Goal: Information Seeking & Learning: Learn about a topic

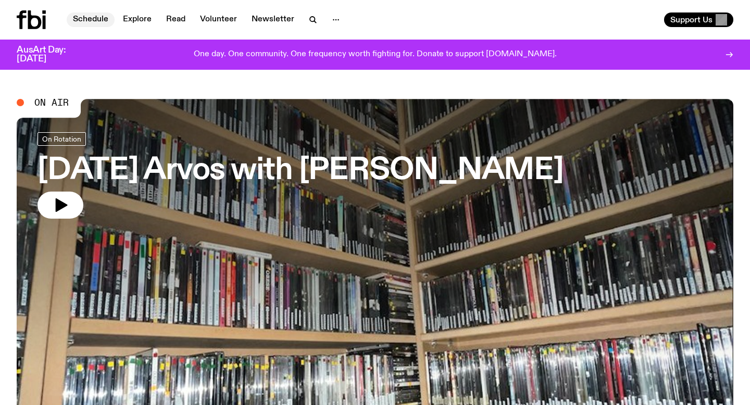
click at [87, 19] on link "Schedule" at bounding box center [91, 19] width 48 height 15
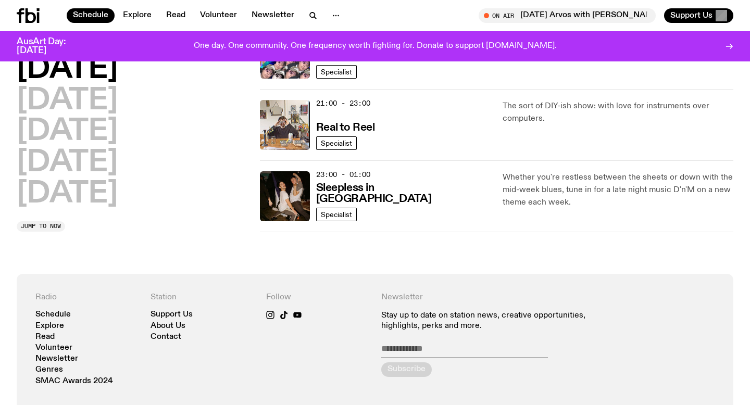
scroll to position [574, 0]
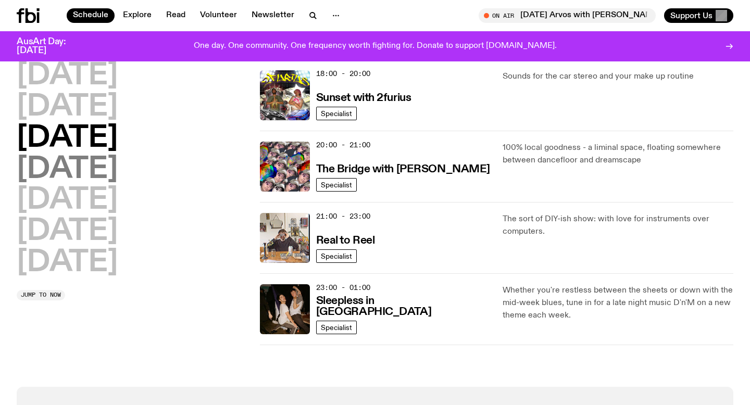
click at [75, 166] on h2 "[DATE]" at bounding box center [67, 169] width 101 height 29
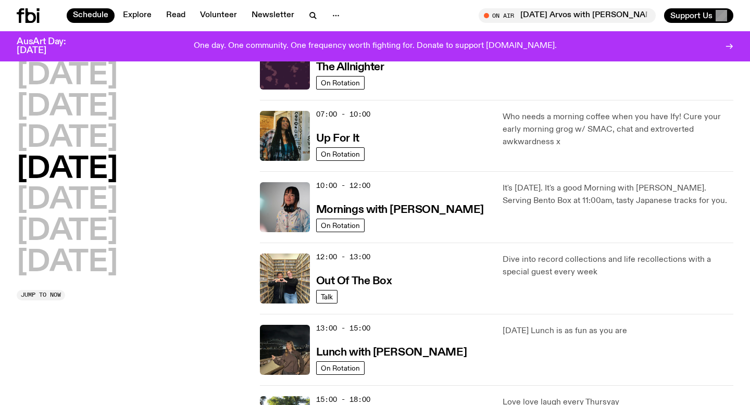
scroll to position [0, 0]
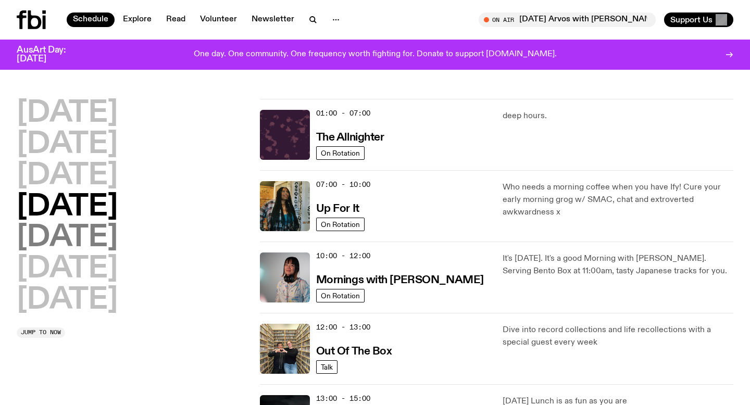
click at [75, 244] on h2 "[DATE]" at bounding box center [67, 237] width 101 height 29
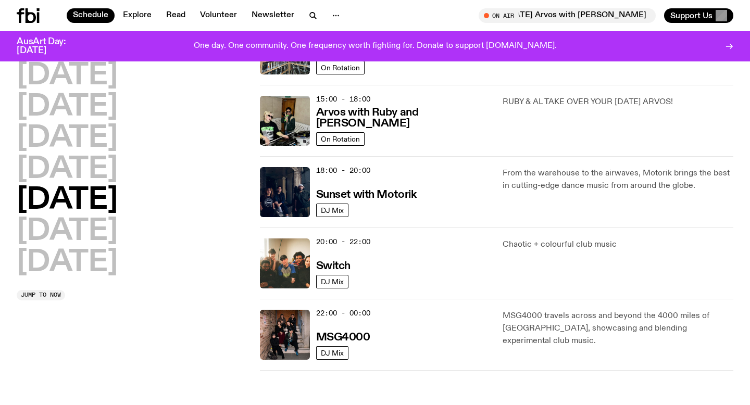
scroll to position [365, 0]
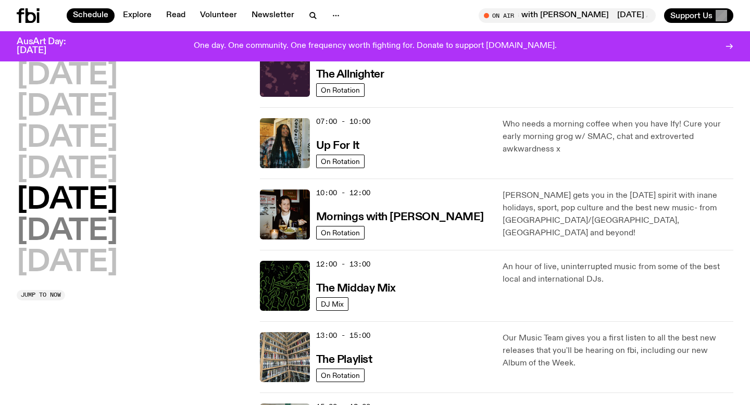
click at [97, 237] on h2 "[DATE]" at bounding box center [67, 231] width 101 height 29
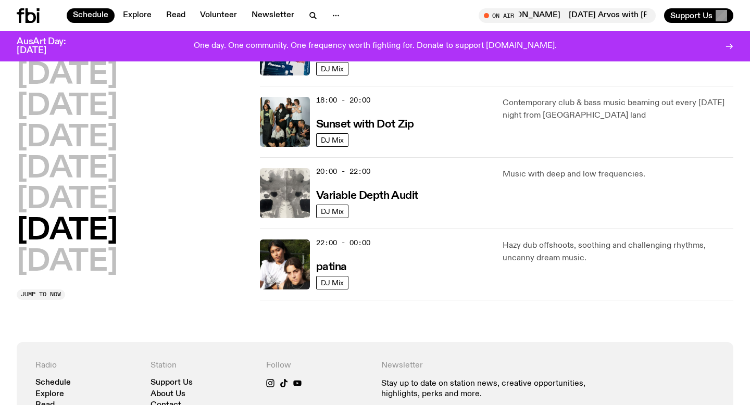
scroll to position [645, 0]
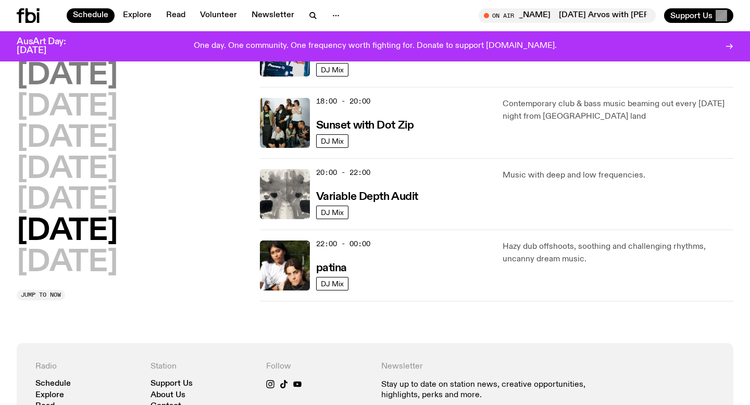
click at [102, 78] on h2 "[DATE]" at bounding box center [67, 75] width 101 height 29
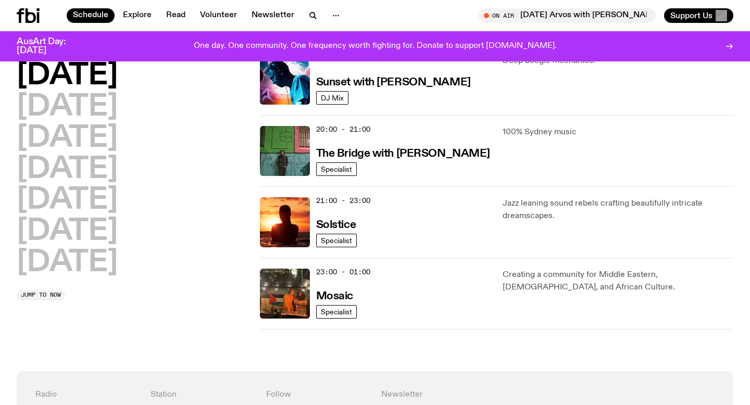
scroll to position [476, 0]
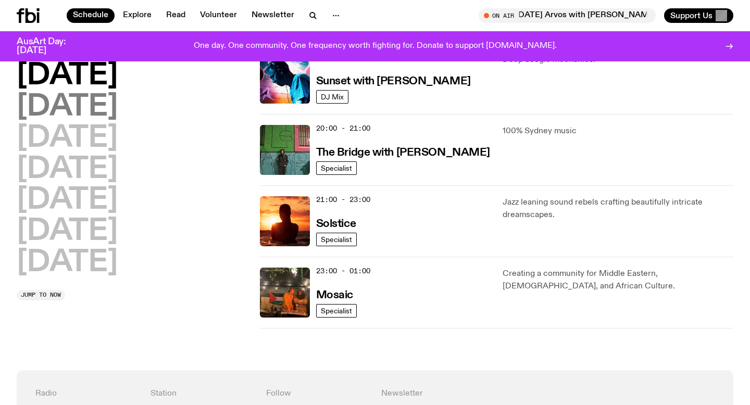
click at [54, 103] on h2 "[DATE]" at bounding box center [67, 107] width 101 height 29
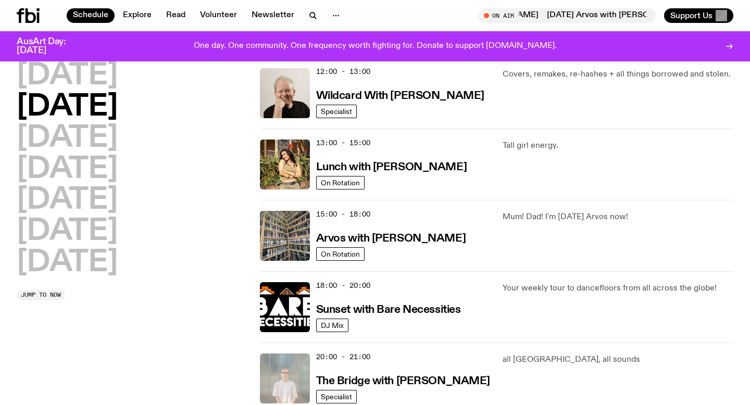
scroll to position [199, 0]
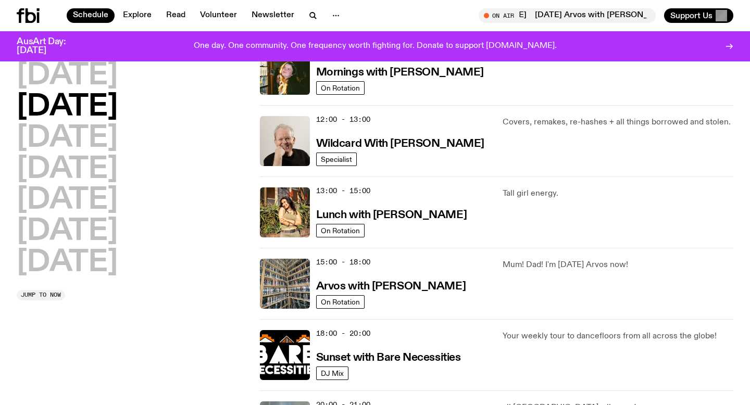
click at [183, 115] on div "[DATE] [DATE] [DATE] [DATE] [DATE] [DATE] [DATE]" at bounding box center [132, 169] width 231 height 216
